Goal: Task Accomplishment & Management: Use online tool/utility

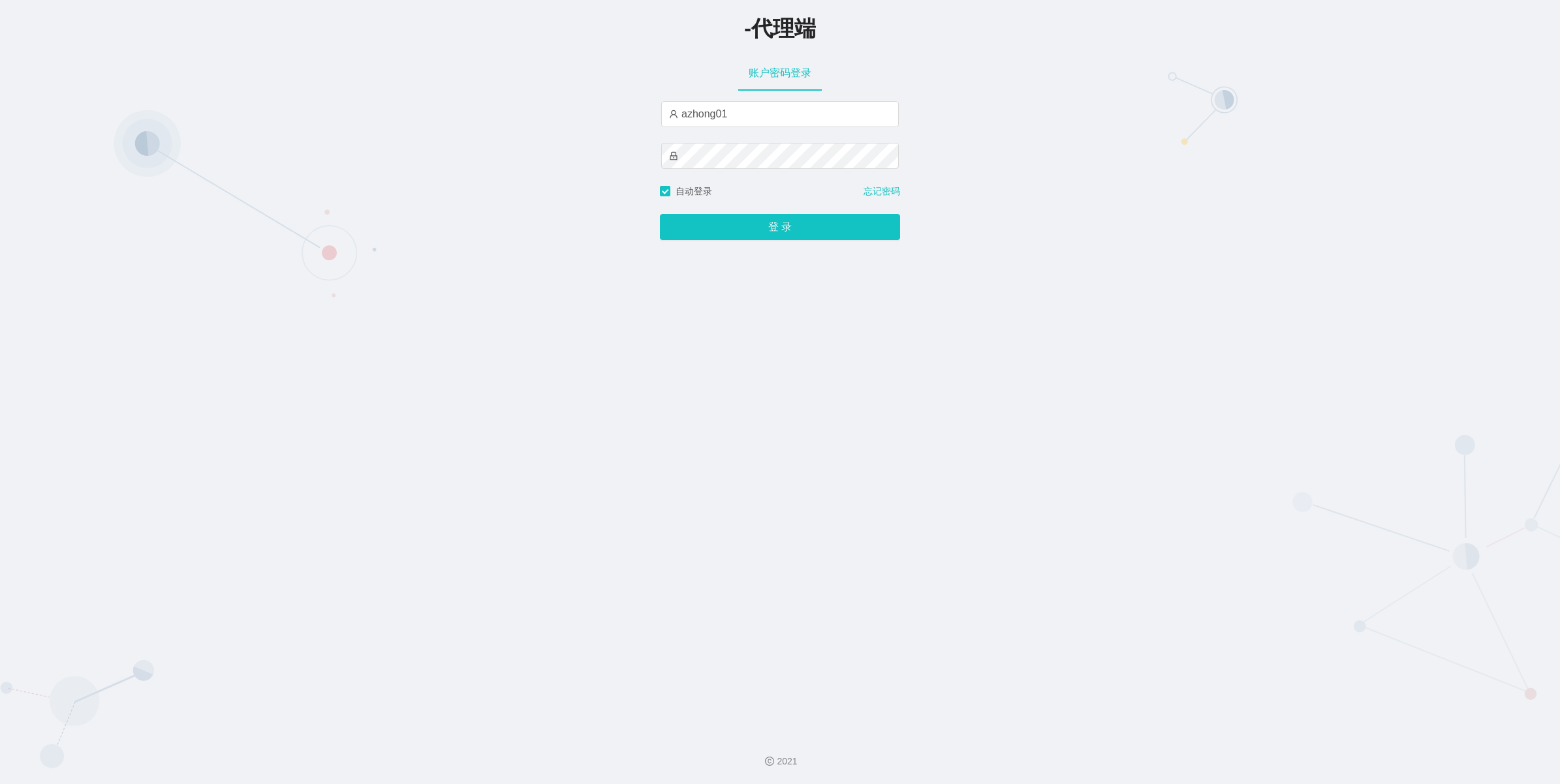
click at [749, 218] on button "登 录" at bounding box center [780, 227] width 241 height 26
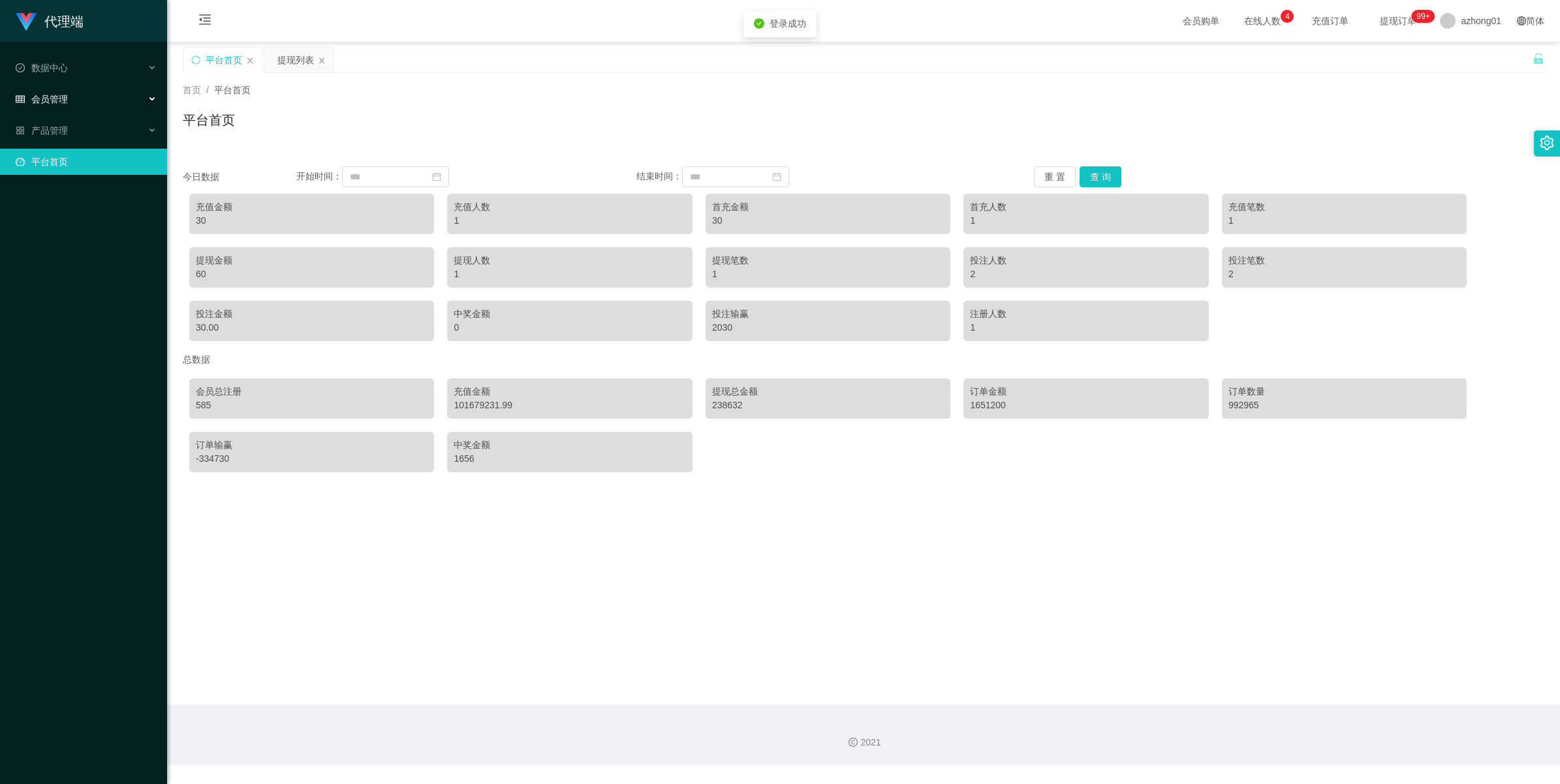
click at [68, 98] on div "会员管理" at bounding box center [84, 99] width 167 height 26
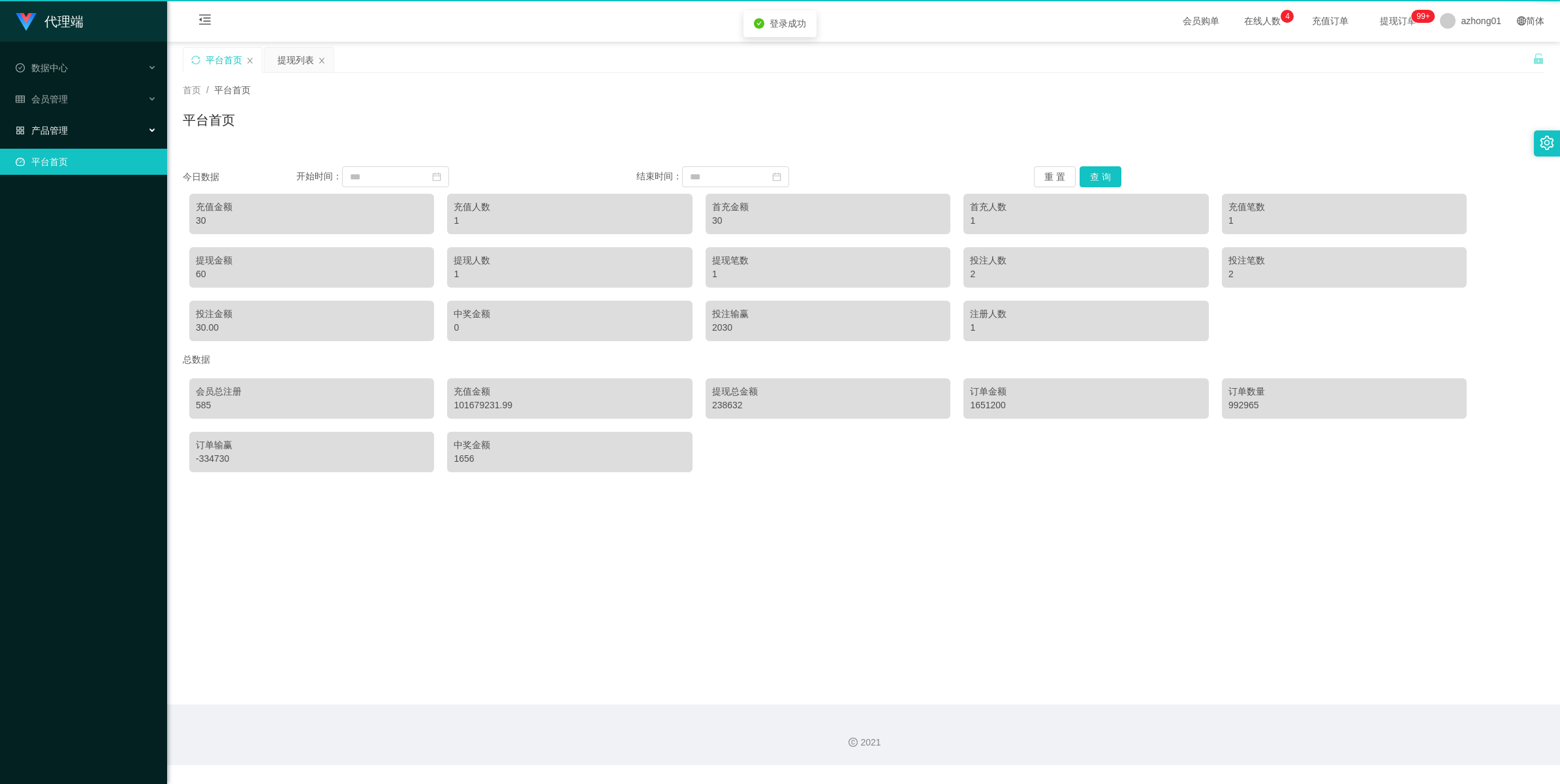
click at [46, 203] on div "代理端 数据中心 会员管理 会员列表 充值列表 提现列表 赠送彩金 会员加扣款 会员加减打码量 产品管理 平台首页" at bounding box center [84, 392] width 167 height 784
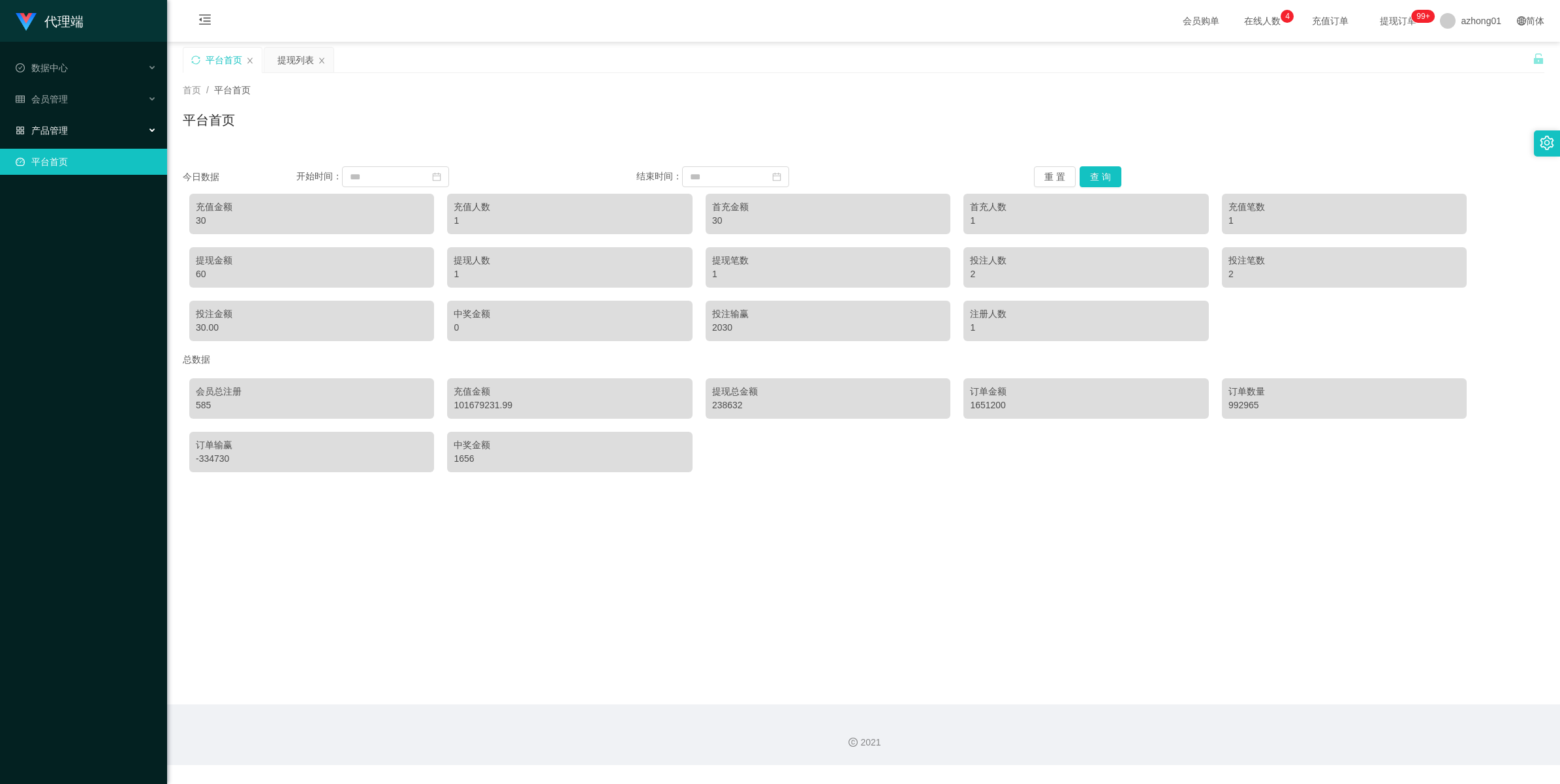
click at [54, 135] on div "产品管理" at bounding box center [84, 131] width 167 height 26
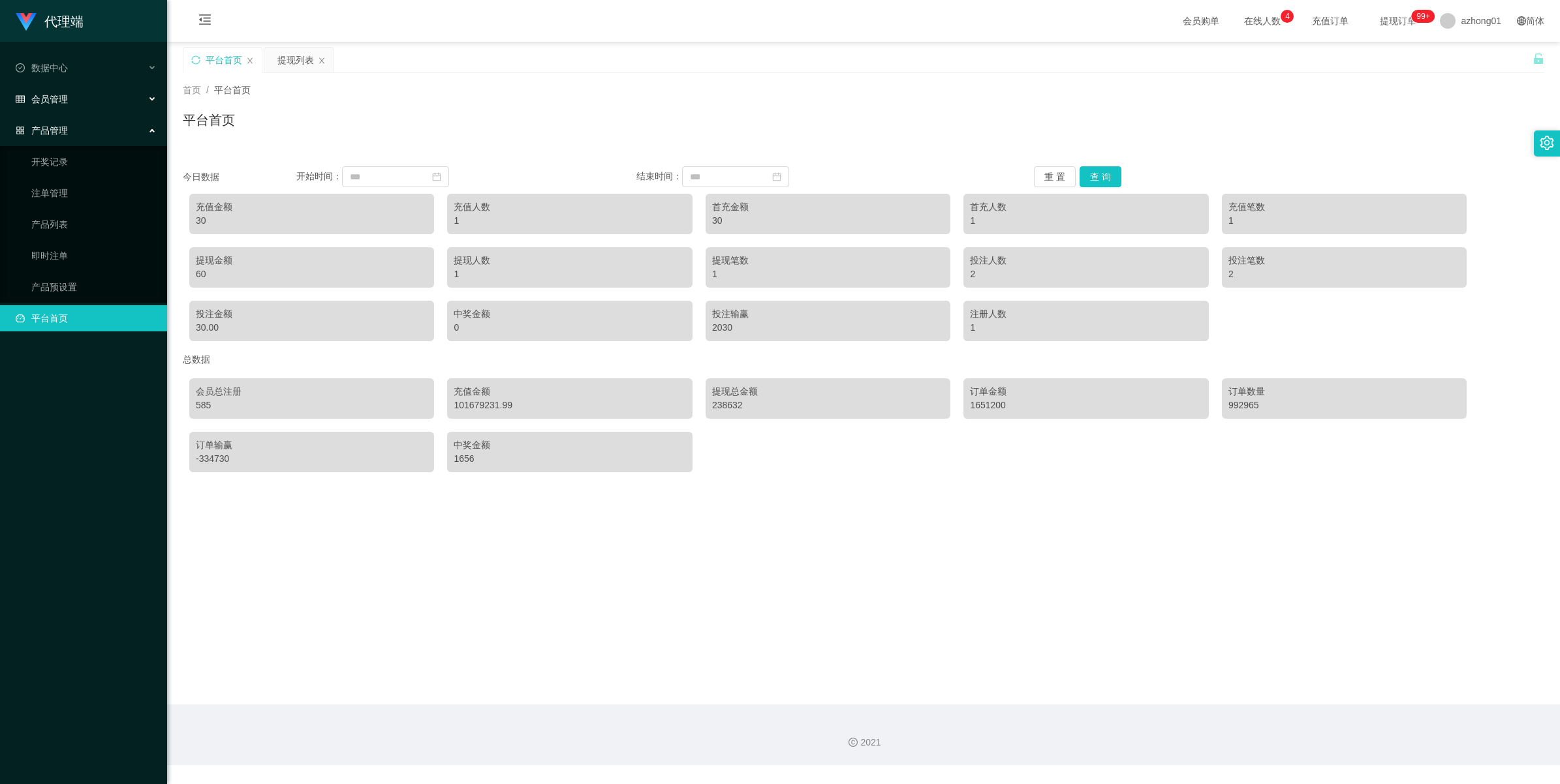
click at [47, 102] on span "会员管理" at bounding box center [42, 99] width 53 height 10
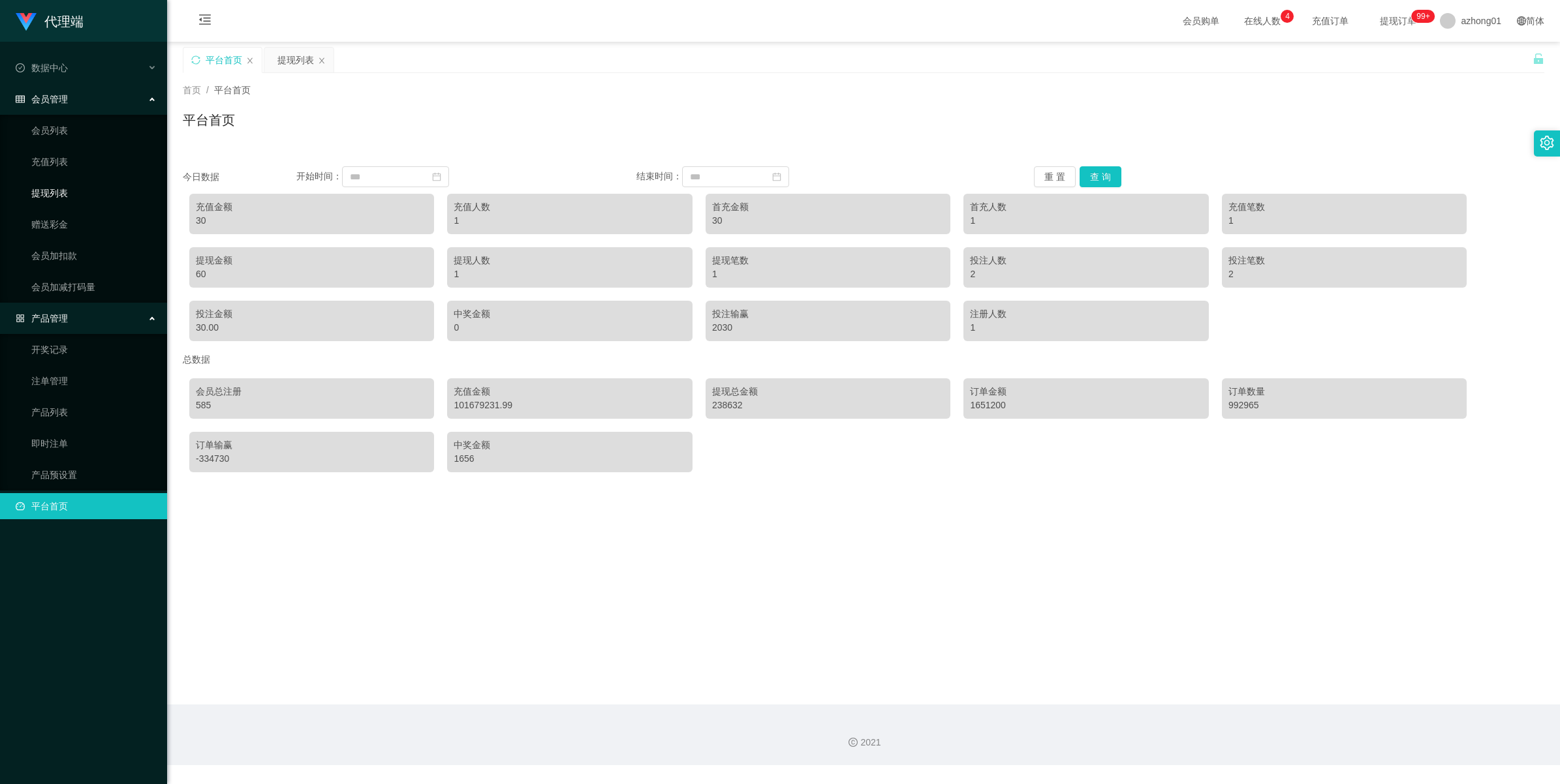
click at [46, 200] on link "提现列表" at bounding box center [93, 193] width 125 height 26
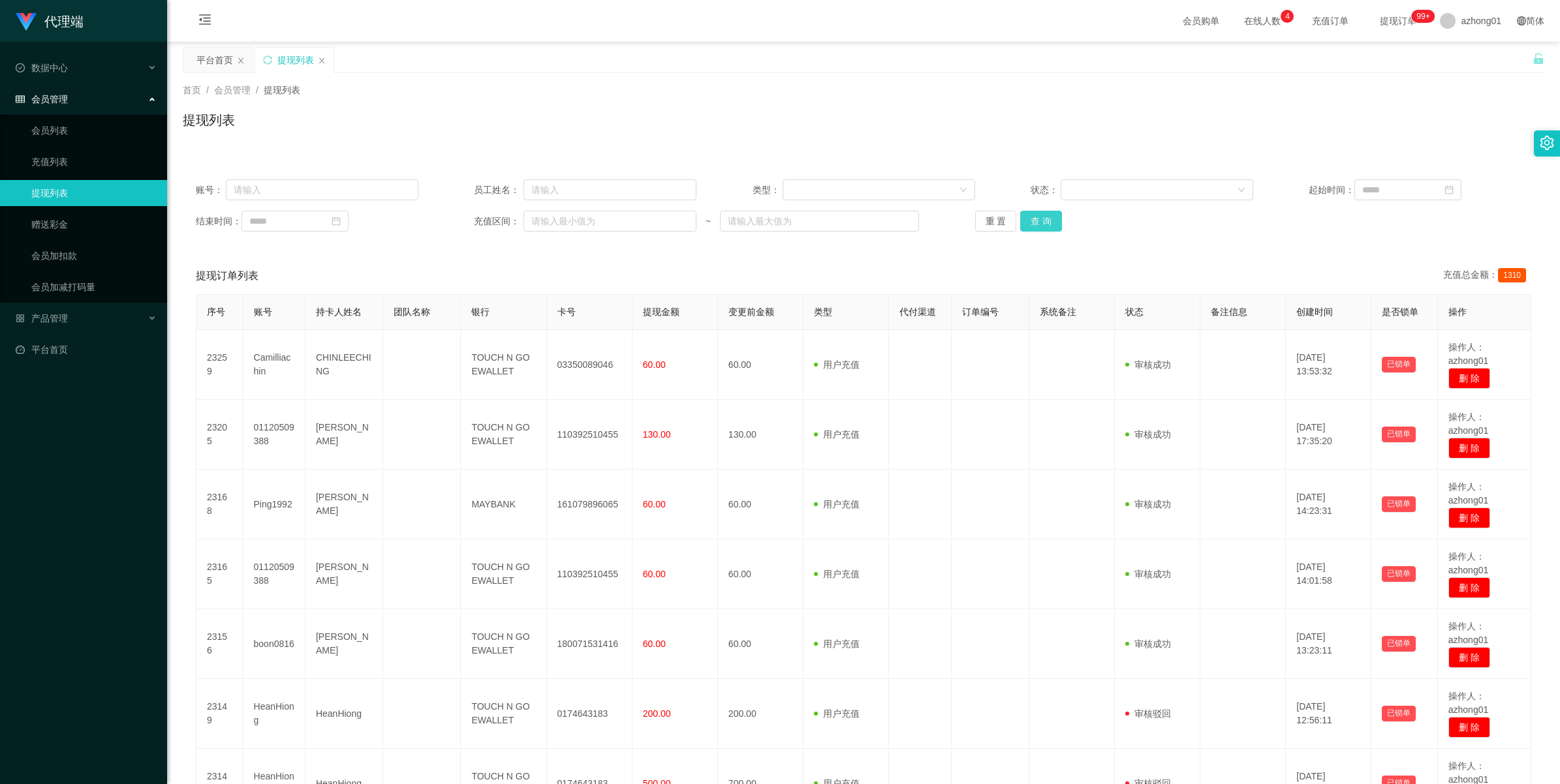
click at [1042, 223] on button "查 询" at bounding box center [1041, 221] width 41 height 21
click at [1042, 223] on div "重 置 查 询" at bounding box center [1087, 221] width 223 height 21
click at [1042, 223] on button "查 询" at bounding box center [1048, 221] width 56 height 21
click at [1042, 223] on div "重 置 查 询" at bounding box center [1087, 221] width 223 height 21
click at [1042, 223] on button "查 询" at bounding box center [1041, 221] width 41 height 21
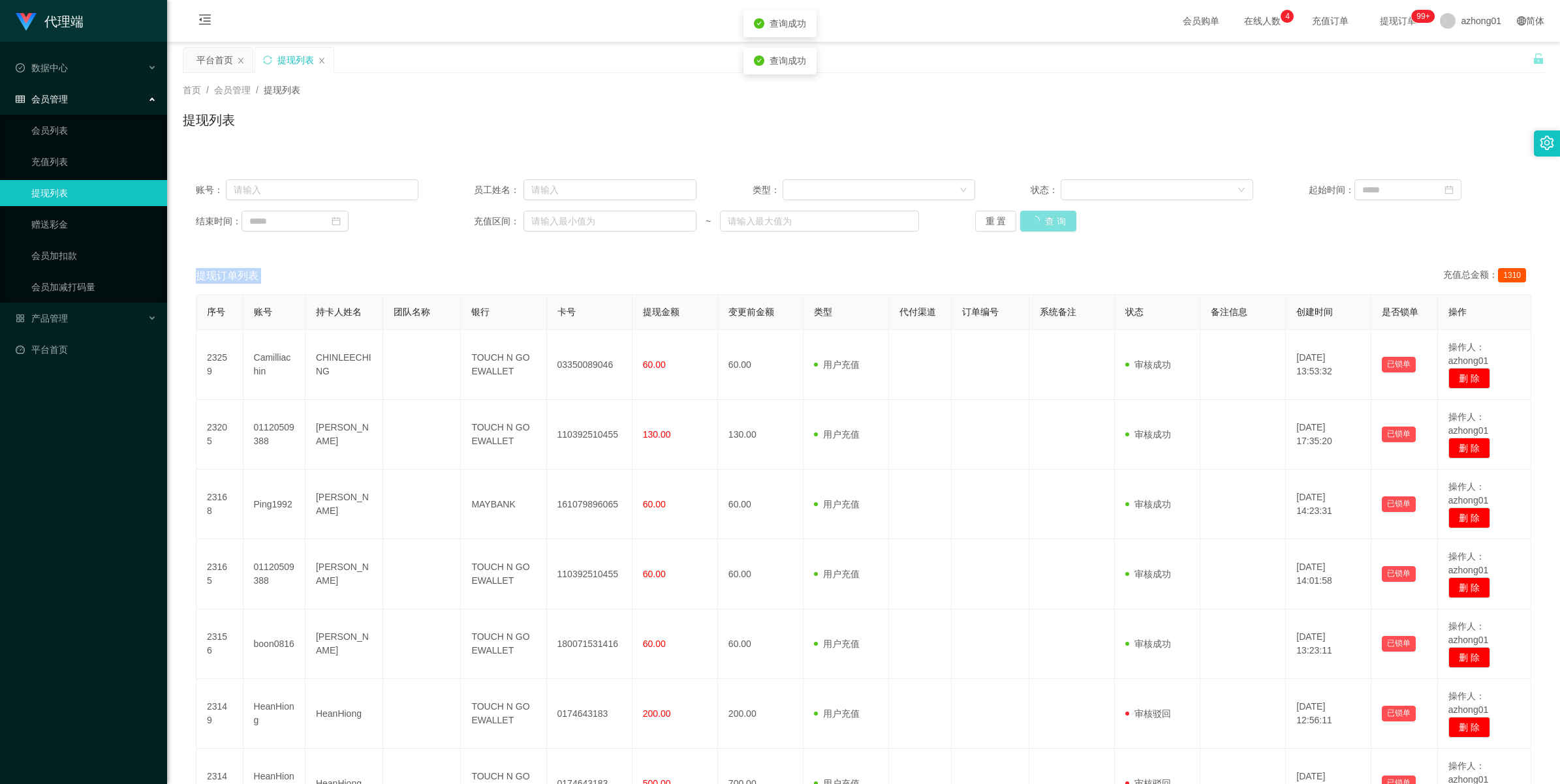
click at [1042, 223] on div "重 置 查 询" at bounding box center [1087, 221] width 223 height 21
click at [1042, 223] on button "查 询" at bounding box center [1041, 221] width 41 height 21
click at [1040, 222] on button "查 询" at bounding box center [1041, 221] width 41 height 21
click at [1040, 222] on div "重 置 查 询" at bounding box center [1087, 221] width 223 height 21
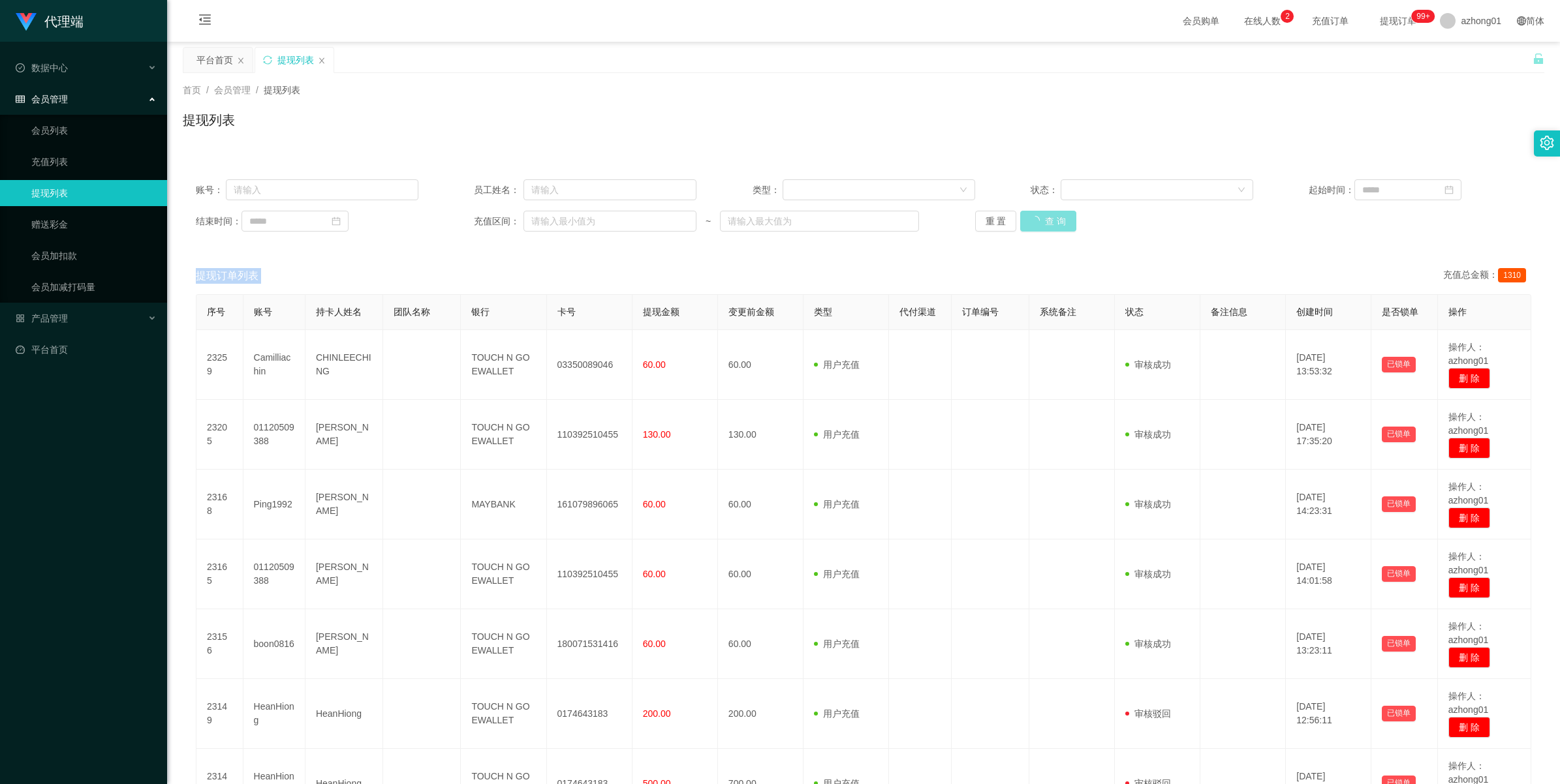
click at [1040, 222] on button "查 询" at bounding box center [1048, 221] width 56 height 21
click at [1040, 222] on div "重 置 查 询" at bounding box center [1087, 221] width 223 height 21
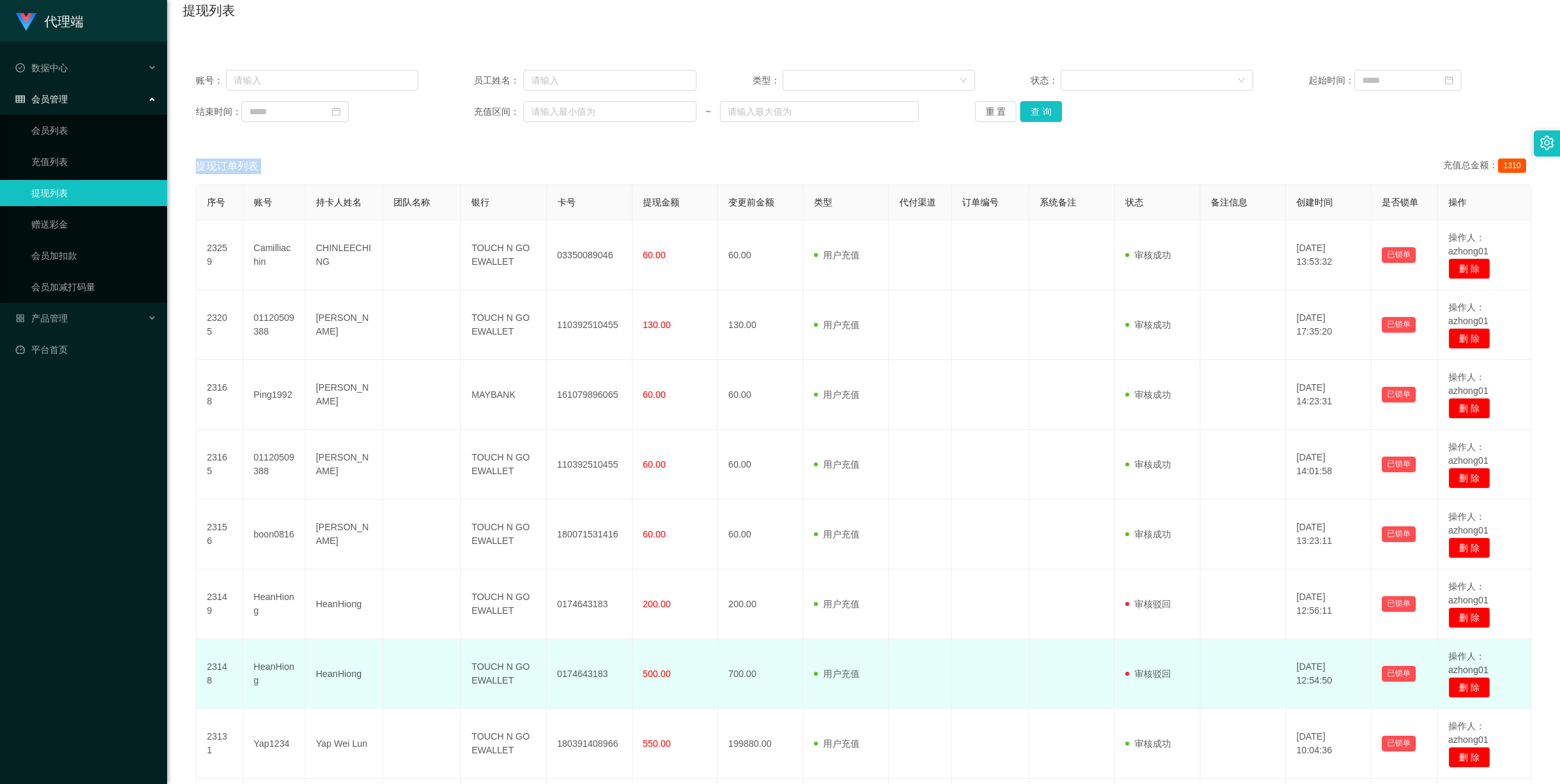
scroll to position [28, 0]
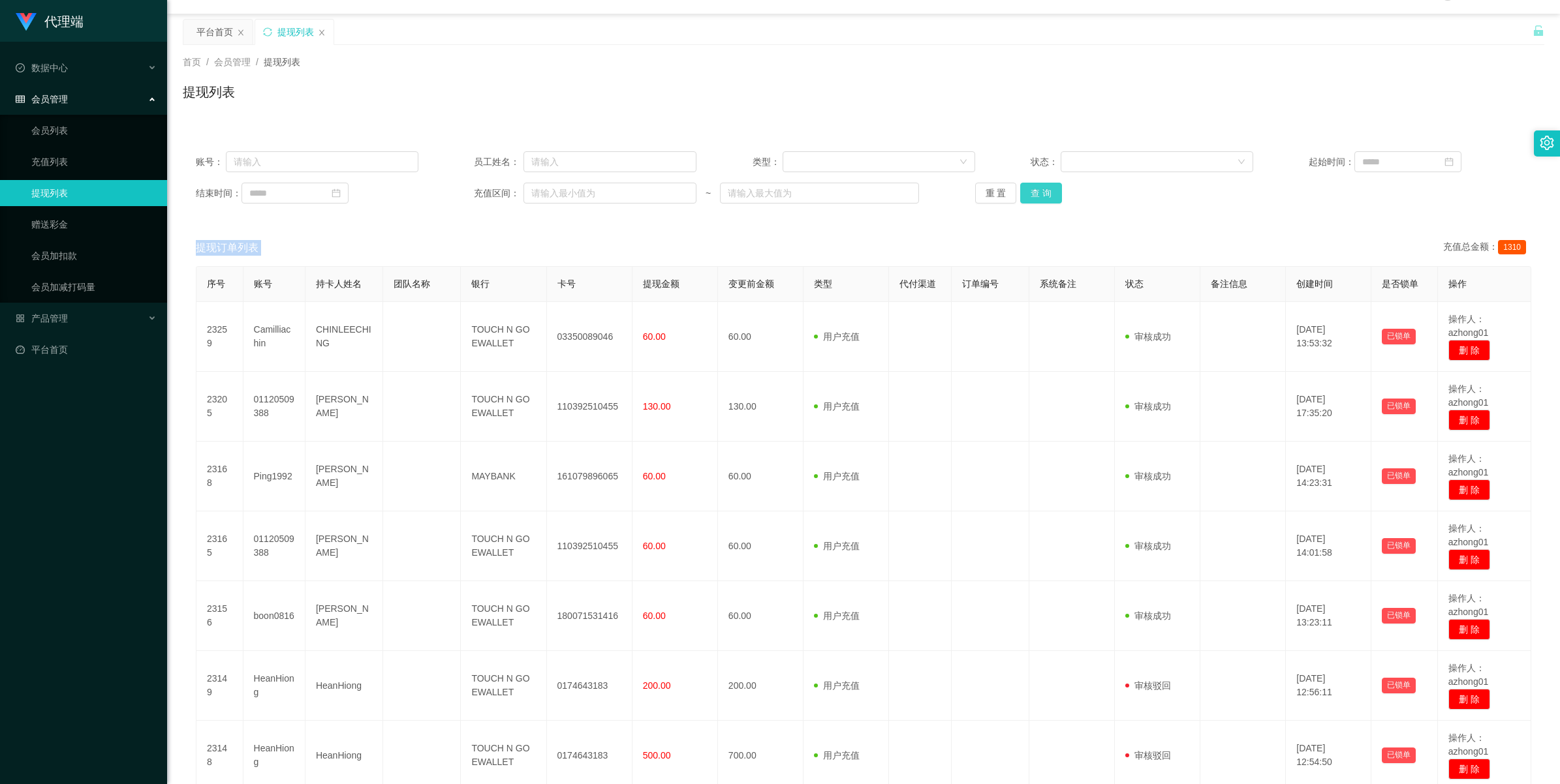
click at [1040, 197] on button "查 询" at bounding box center [1041, 193] width 41 height 21
click at [1040, 197] on div "重 置 查 询" at bounding box center [1087, 193] width 223 height 21
click at [1040, 197] on button "查 询" at bounding box center [1048, 193] width 56 height 21
click at [1040, 197] on div "重 置 查 询" at bounding box center [1087, 193] width 223 height 21
click at [1040, 197] on button "查 询" at bounding box center [1041, 193] width 41 height 21
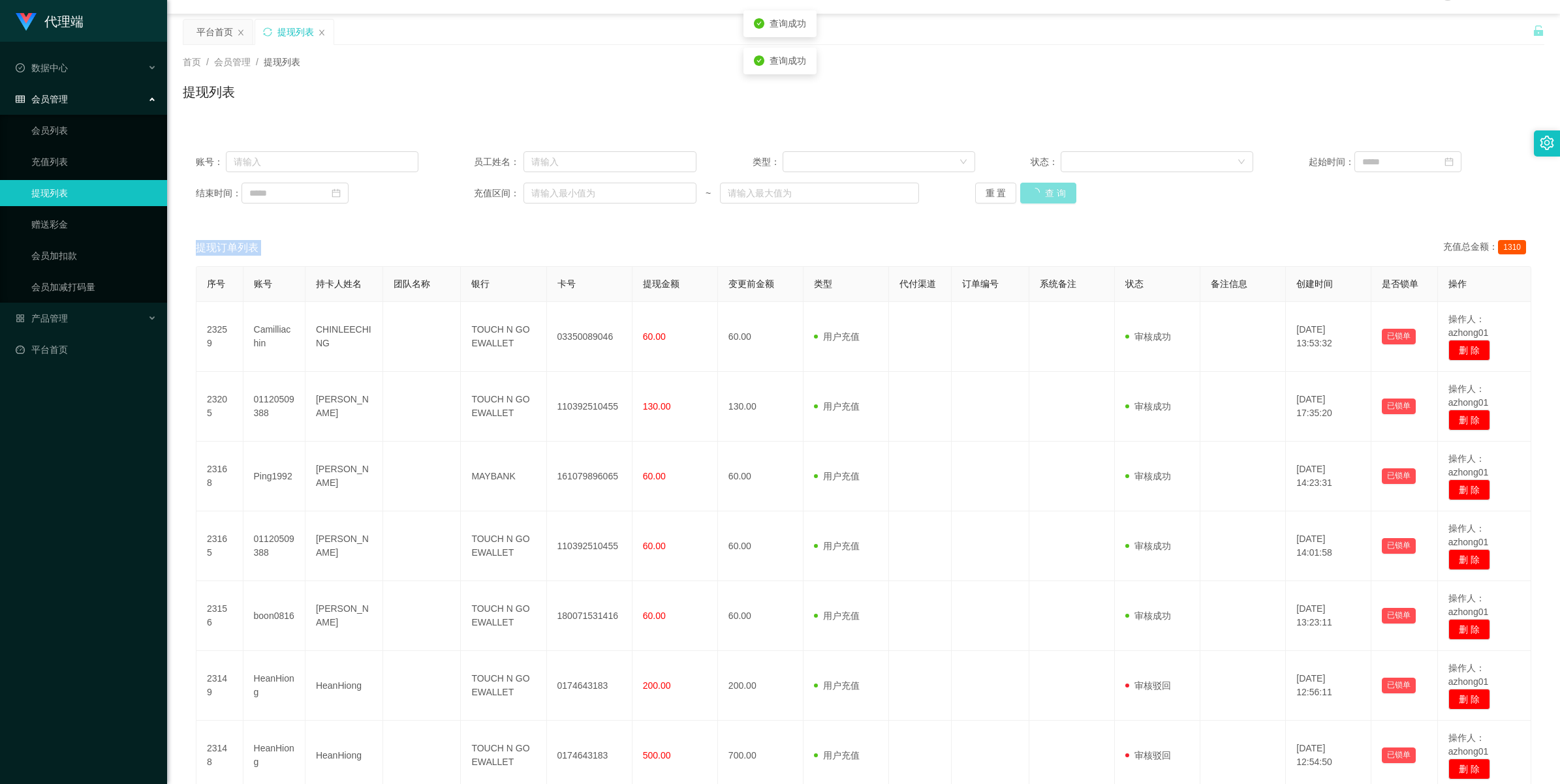
click at [1040, 197] on div "重 置 查 询" at bounding box center [1087, 193] width 223 height 21
click at [1040, 197] on button "查 询" at bounding box center [1048, 193] width 56 height 21
click at [1040, 197] on div "重 置 查 询" at bounding box center [1087, 193] width 223 height 21
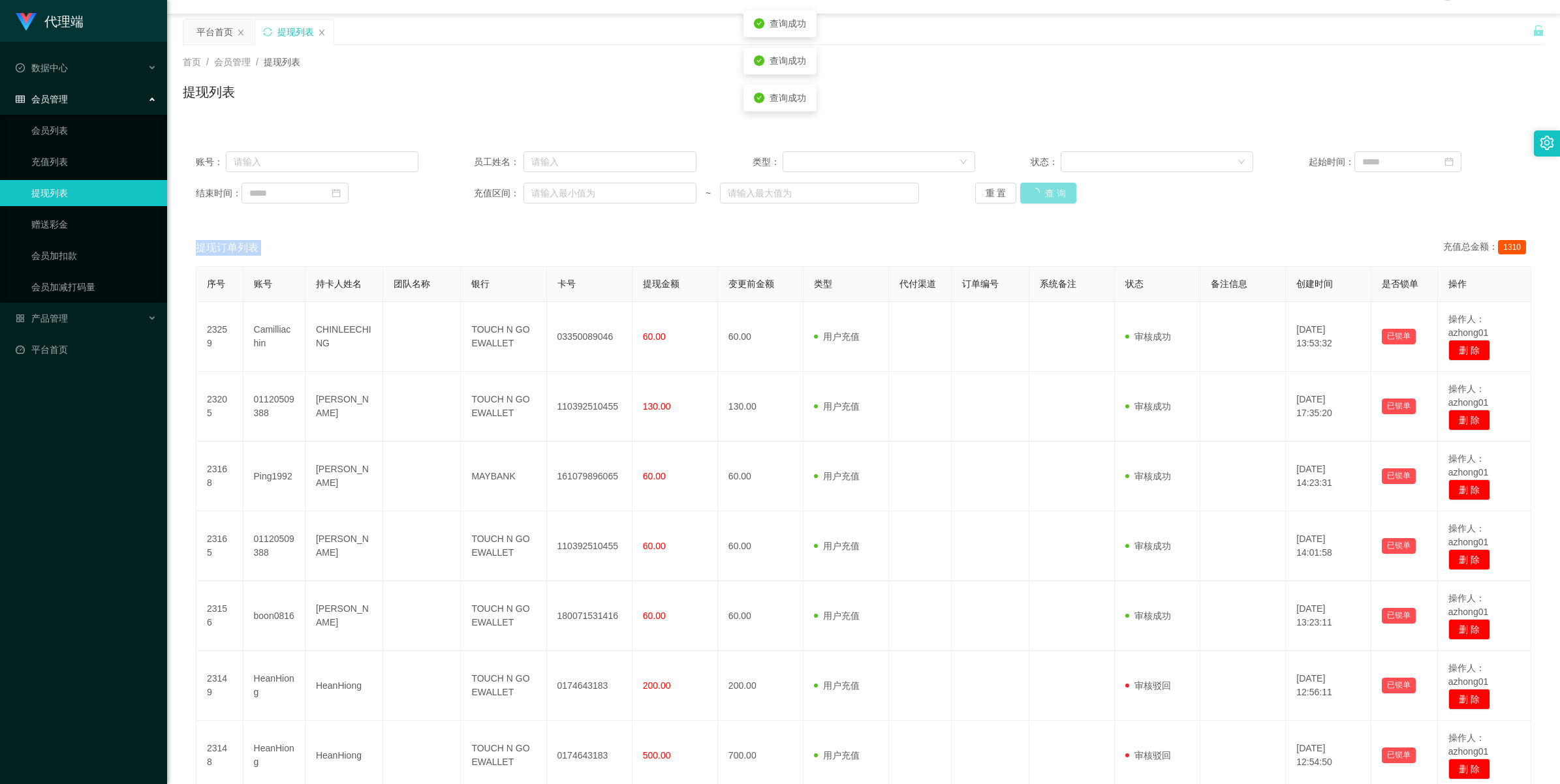
click at [1040, 197] on button "查 询" at bounding box center [1048, 193] width 56 height 21
click at [1040, 197] on div "重 置 查 询" at bounding box center [1087, 193] width 223 height 21
click at [1040, 197] on button "查 询" at bounding box center [1048, 193] width 56 height 21
click at [1042, 184] on button "查 询" at bounding box center [1041, 193] width 41 height 21
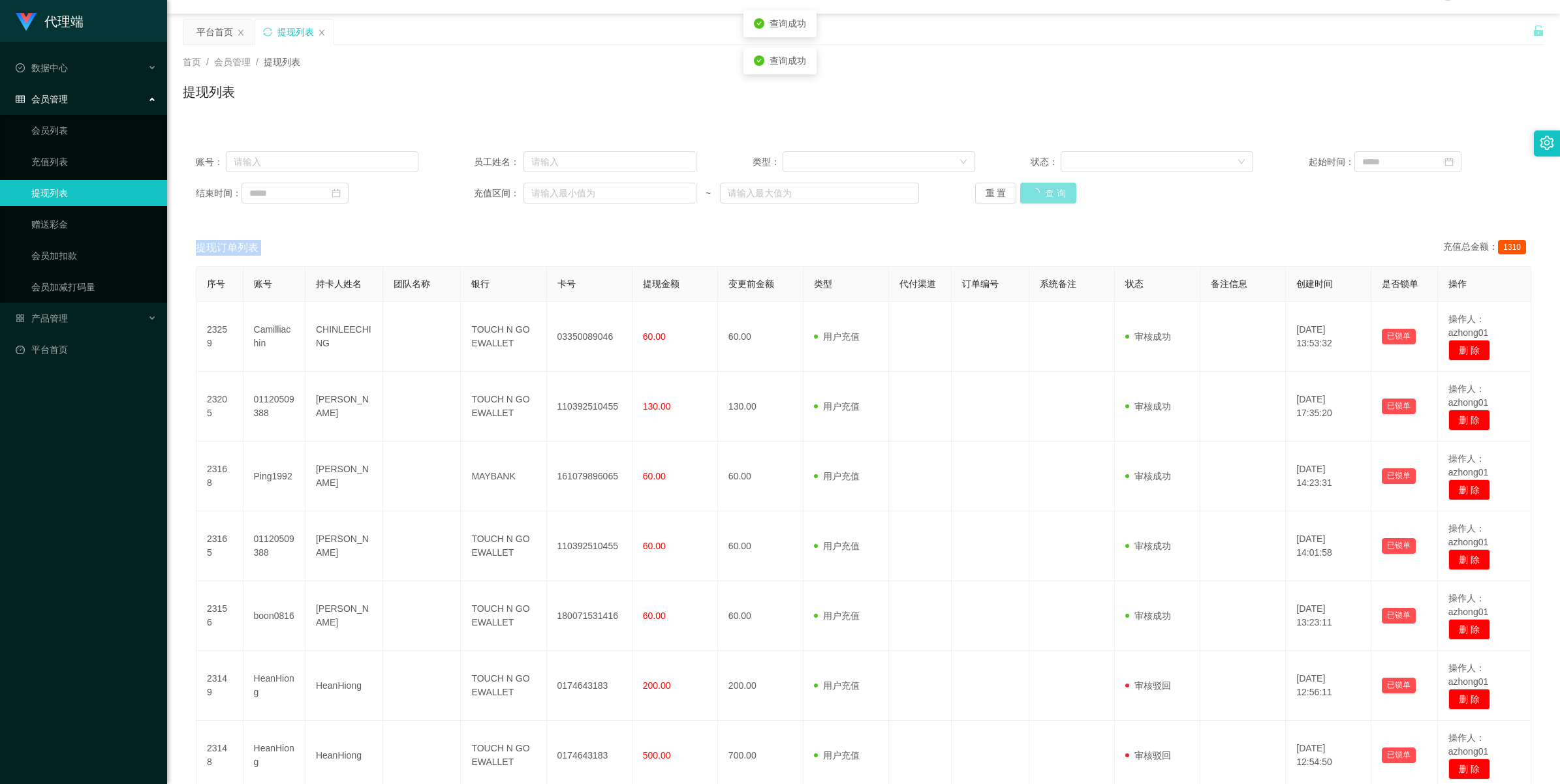
click at [1042, 184] on div "重 置 查 询" at bounding box center [1087, 193] width 223 height 21
click at [1042, 184] on button "查 询" at bounding box center [1041, 193] width 41 height 21
click at [1042, 184] on div "重 置 查 询" at bounding box center [1087, 193] width 223 height 21
click at [1042, 184] on button "查 询" at bounding box center [1041, 193] width 41 height 21
click at [1042, 184] on div "重 置 查 询" at bounding box center [1087, 193] width 223 height 21
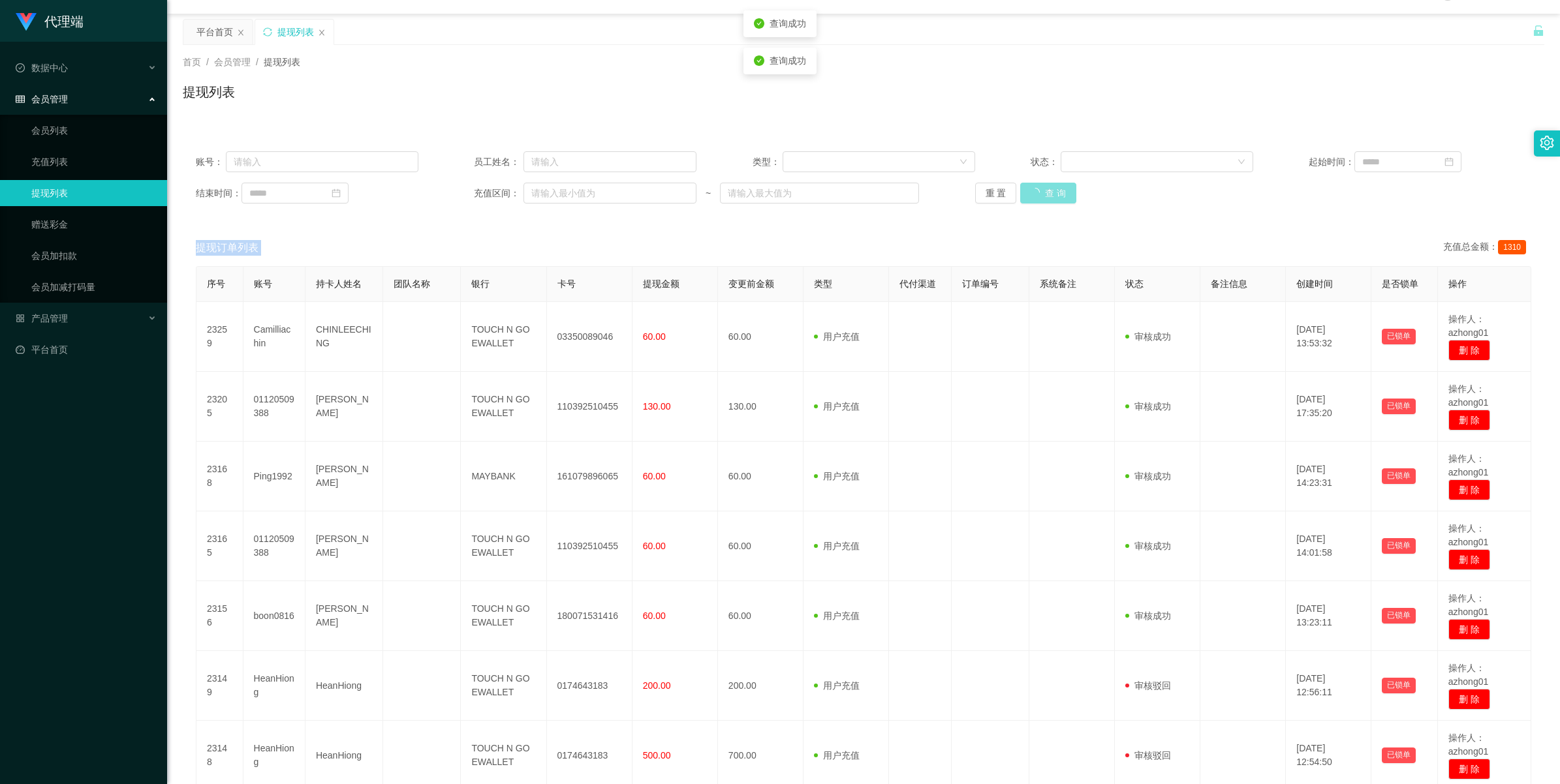
click at [1042, 184] on button "查 询" at bounding box center [1048, 193] width 56 height 21
click at [1042, 184] on div "重 置 查 询" at bounding box center [1087, 193] width 223 height 21
click at [1042, 184] on button "查 询" at bounding box center [1041, 193] width 41 height 21
